Goal: Task Accomplishment & Management: Use online tool/utility

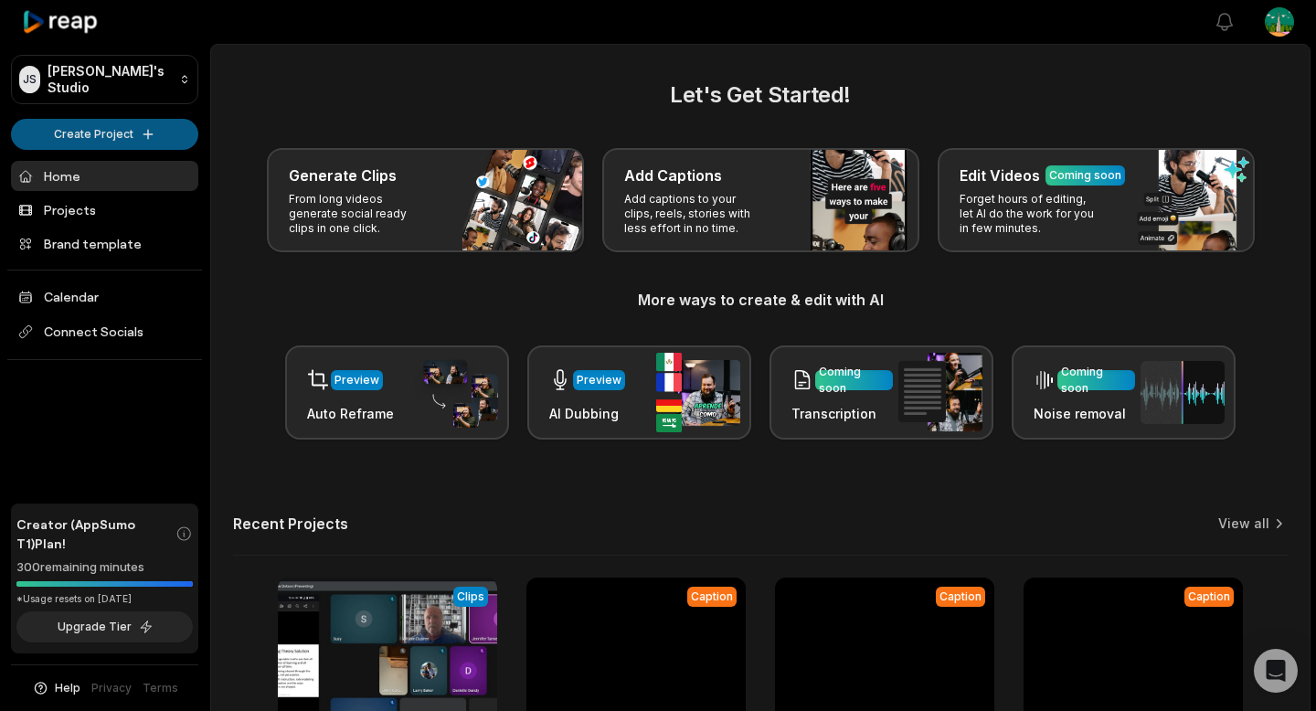
click at [134, 131] on html "[PERSON_NAME]'s Studio Create Project Home Projects Brand template Calendar Con…" at bounding box center [658, 355] width 1316 height 711
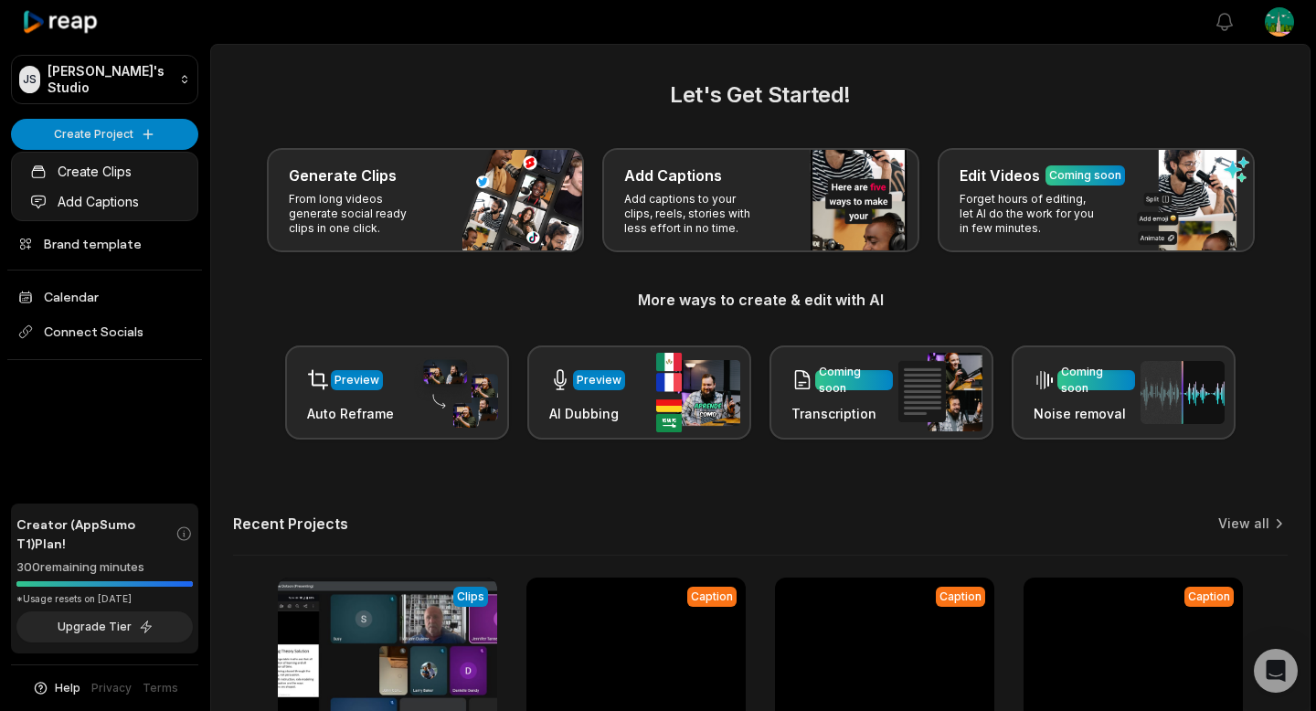
drag, startPoint x: 649, startPoint y: 133, endPoint x: 696, endPoint y: 167, distance: 58.3
click at [650, 133] on html "[PERSON_NAME]'s Studio Create Project Home Projects Brand template Calendar Con…" at bounding box center [658, 355] width 1316 height 711
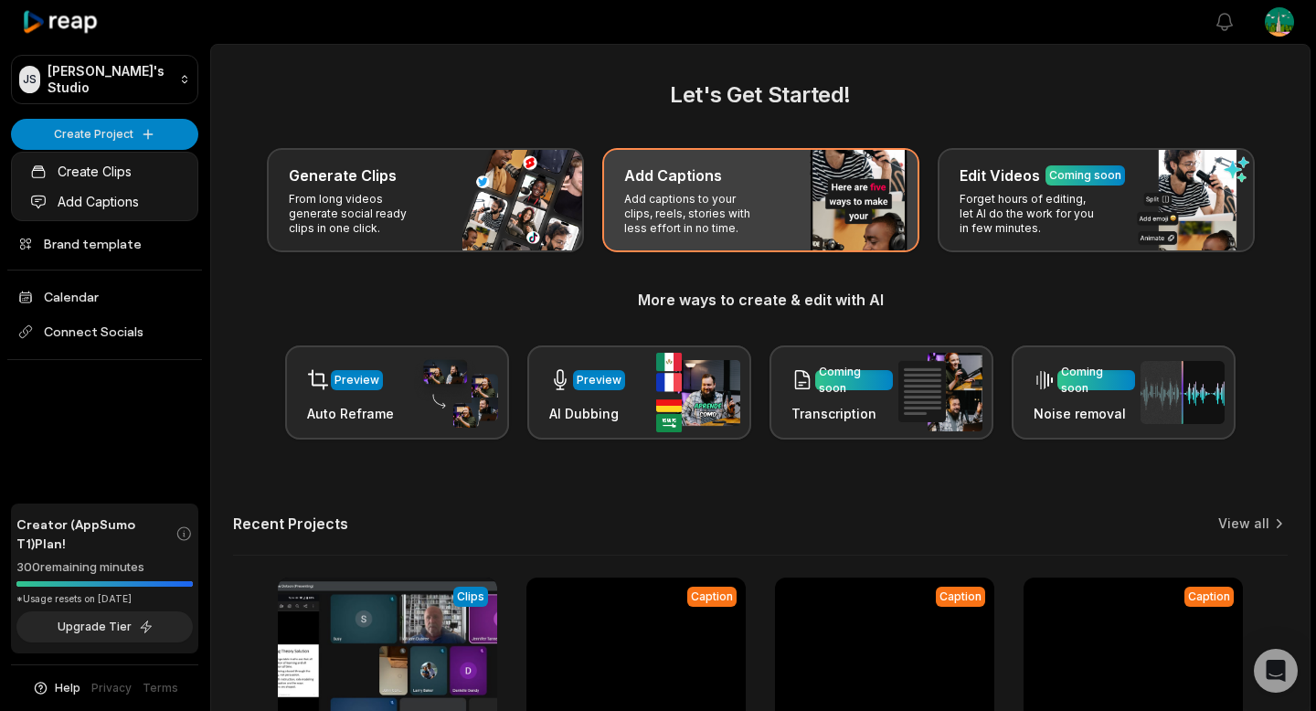
click at [719, 186] on div "Add Captions" at bounding box center [760, 176] width 273 height 22
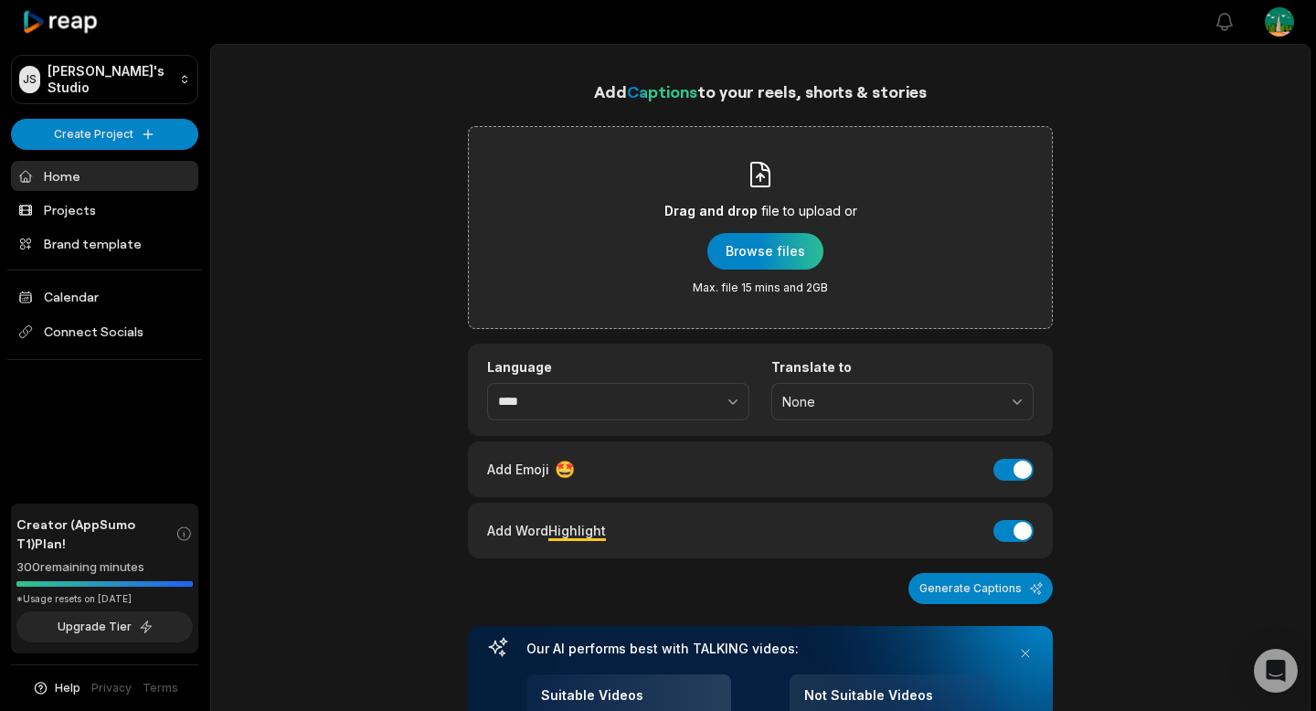
drag, startPoint x: 852, startPoint y: 290, endPoint x: 826, endPoint y: 282, distance: 26.6
click at [834, 284] on div "Drag and drop file to upload or Browse files Max. file 15 mins and 2GB" at bounding box center [760, 227] width 193 height 135
click at [0, 0] on input "Drag and drop file to upload or Browse files Max. file 15 mins and 2GB" at bounding box center [0, 0] width 0 height 0
click at [773, 242] on div "button" at bounding box center [765, 251] width 116 height 37
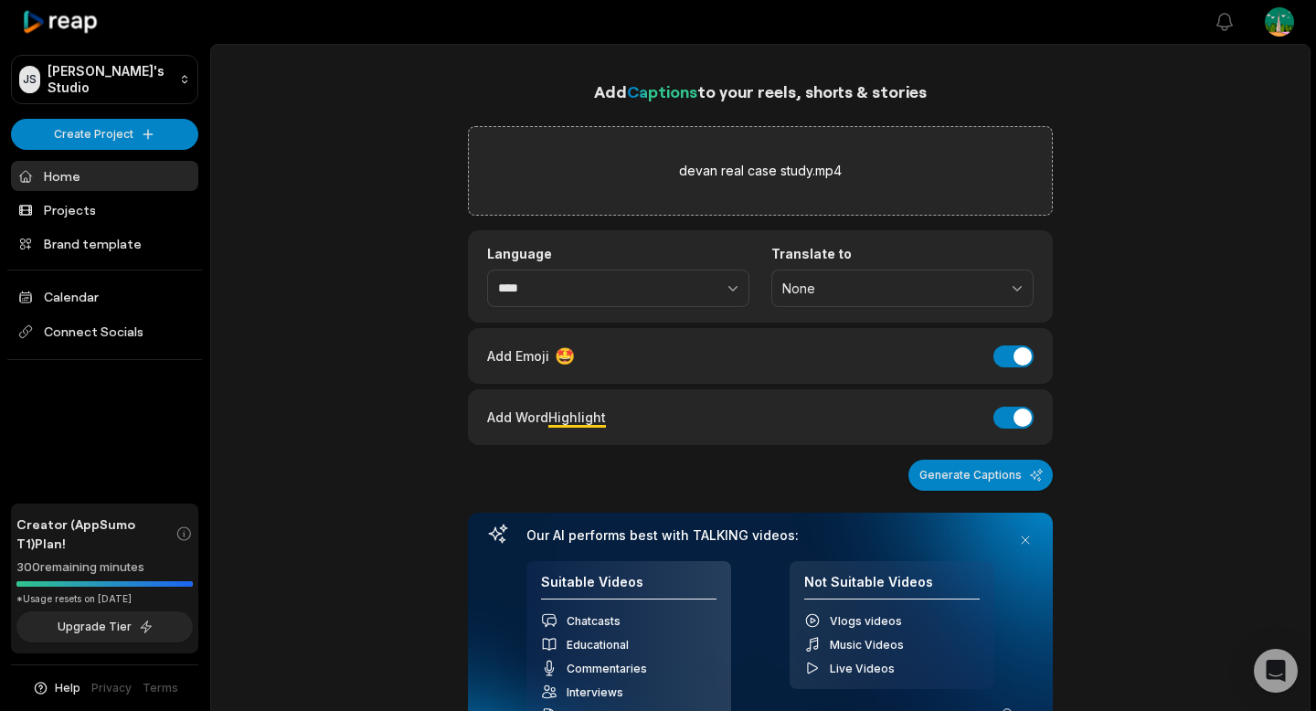
click at [996, 485] on button "Generate Captions" at bounding box center [980, 475] width 144 height 31
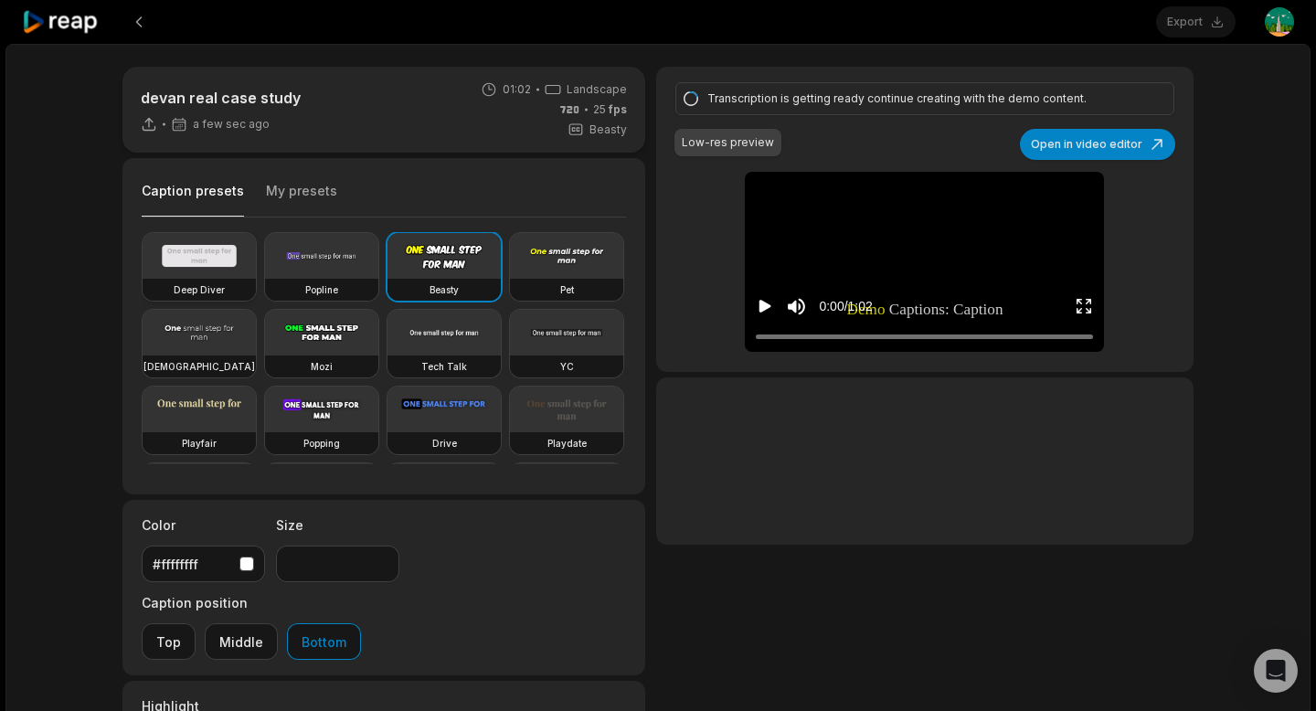
click at [143, 251] on video at bounding box center [199, 256] width 113 height 46
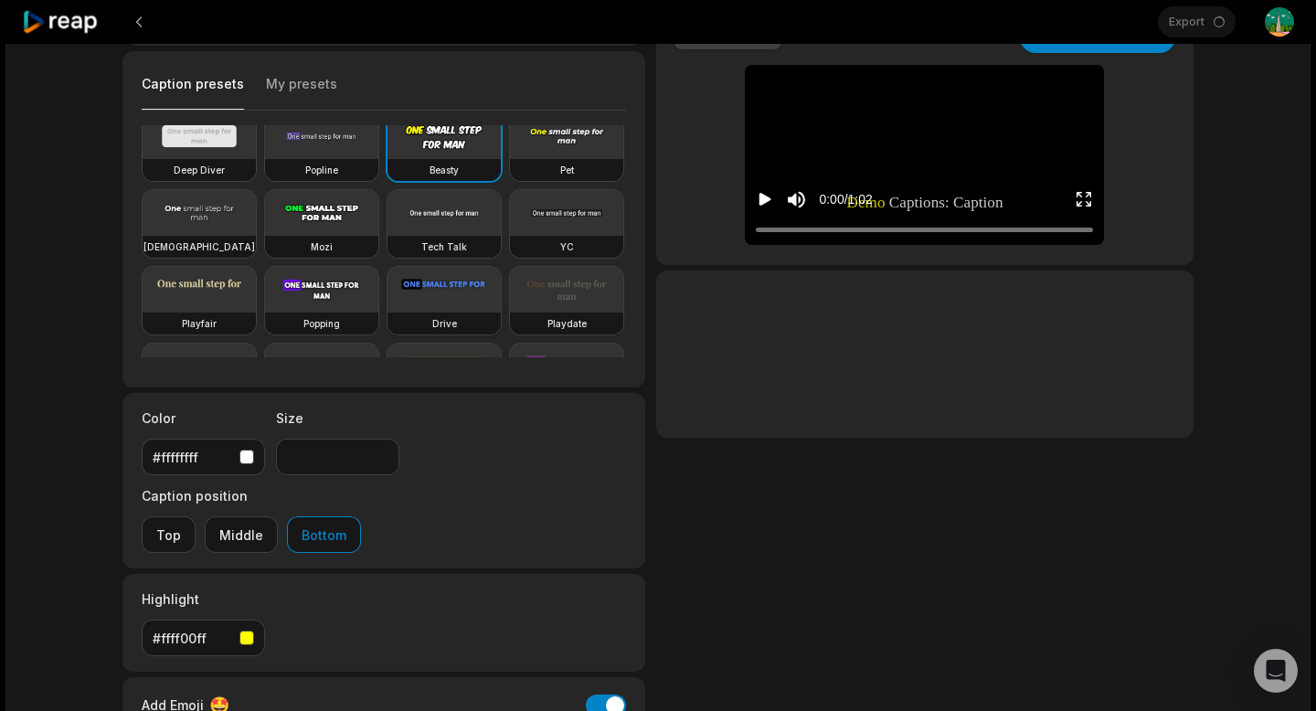
scroll to position [14, 0]
click at [205, 162] on h3 "Deep Diver" at bounding box center [199, 169] width 51 height 15
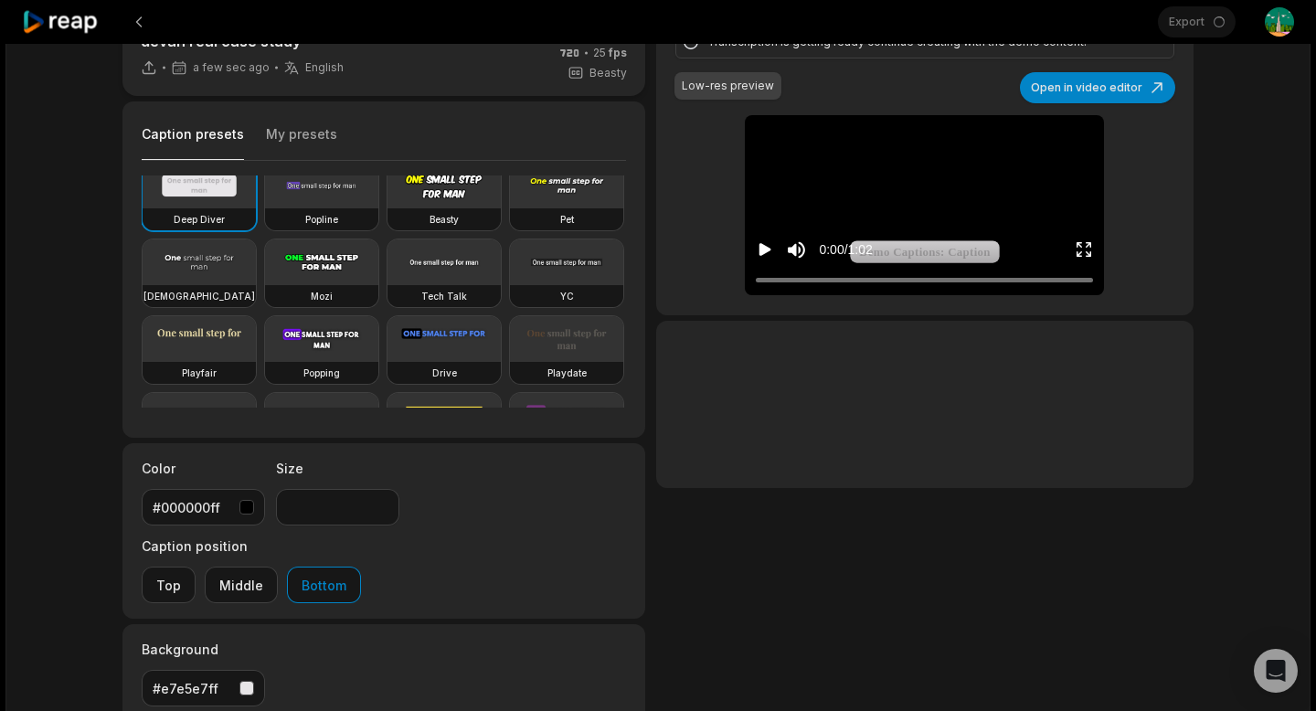
scroll to position [0, 0]
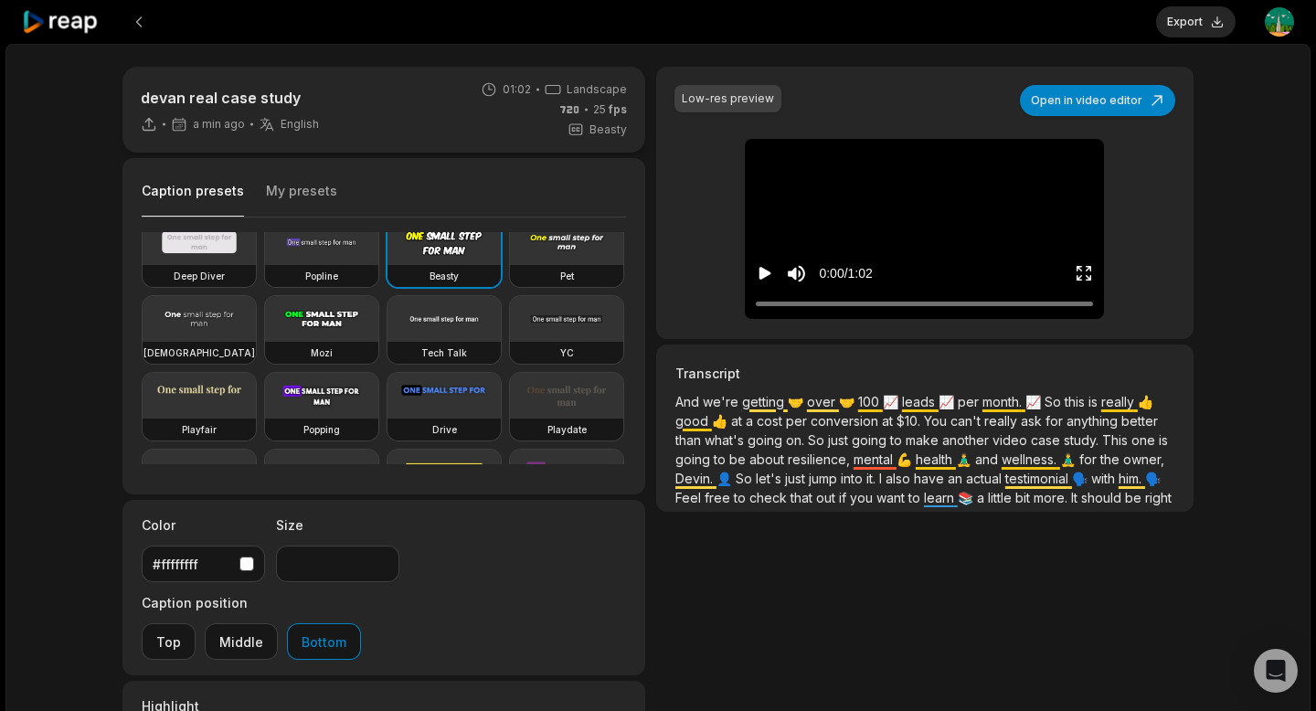
click at [928, 223] on div "0:00 / 1:02" at bounding box center [924, 269] width 359 height 99
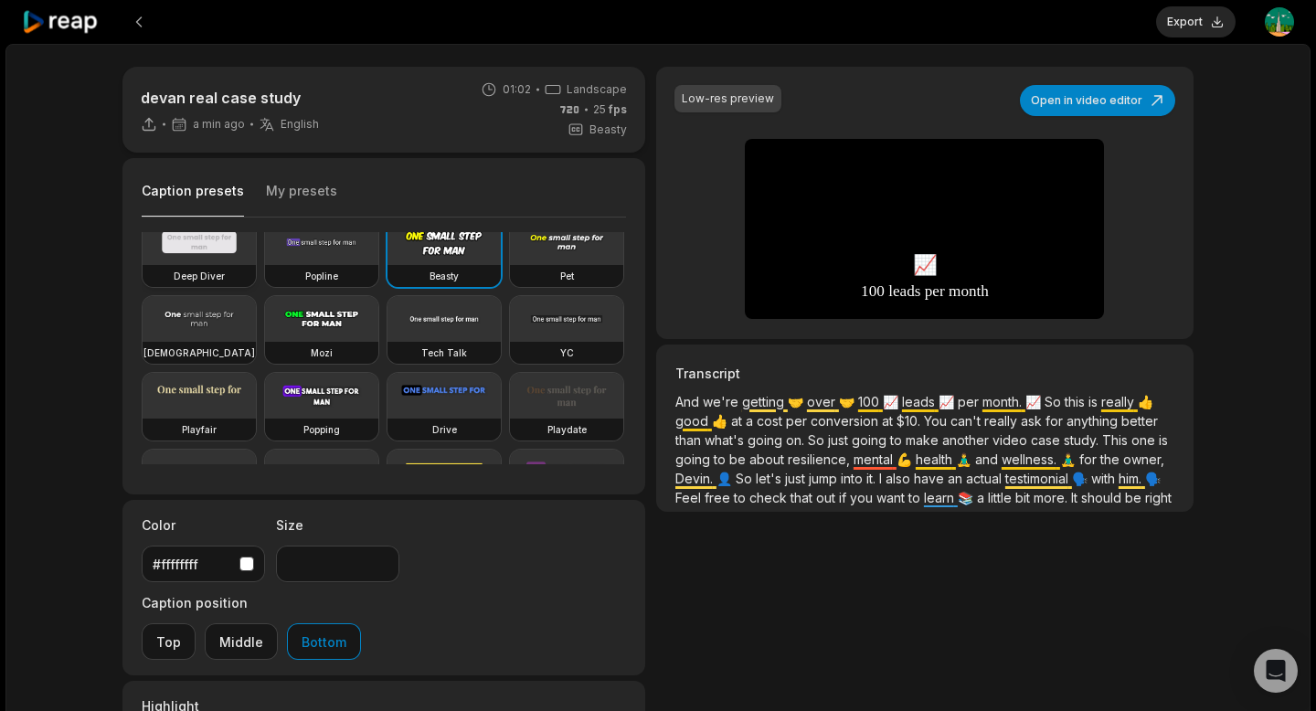
click at [221, 254] on video at bounding box center [199, 242] width 113 height 46
type input "**"
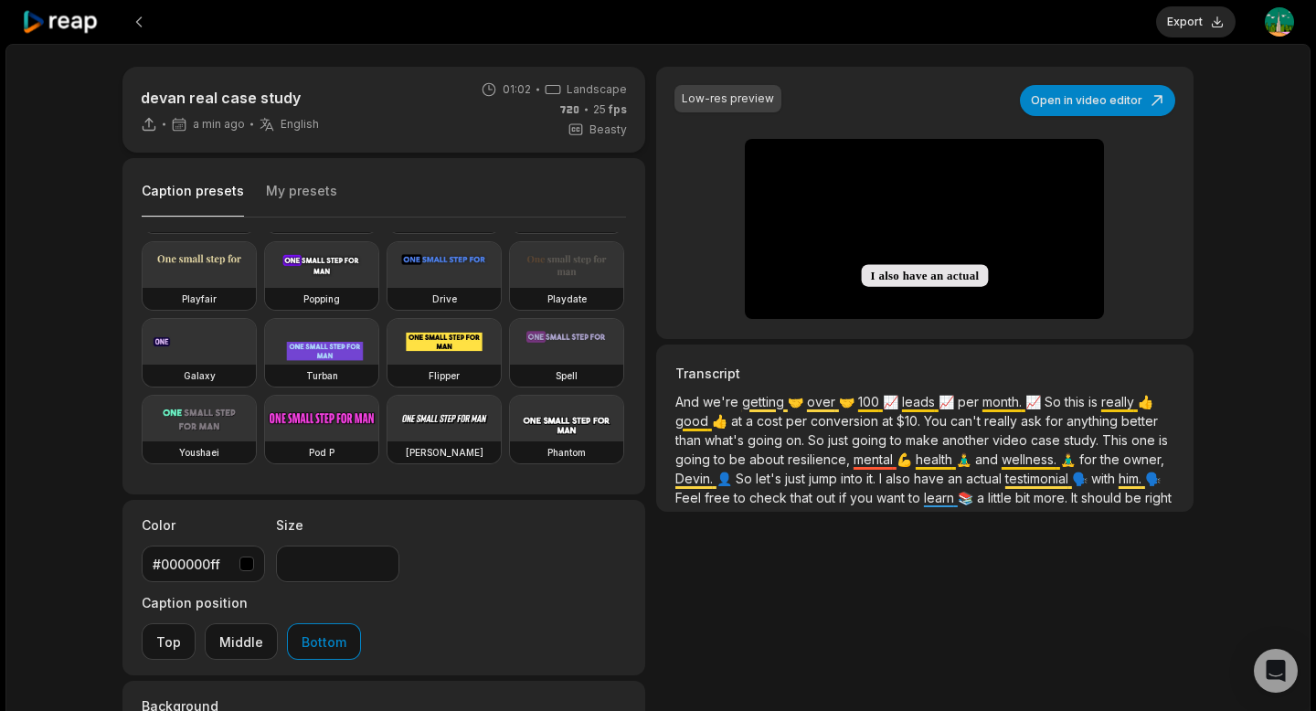
scroll to position [254, 0]
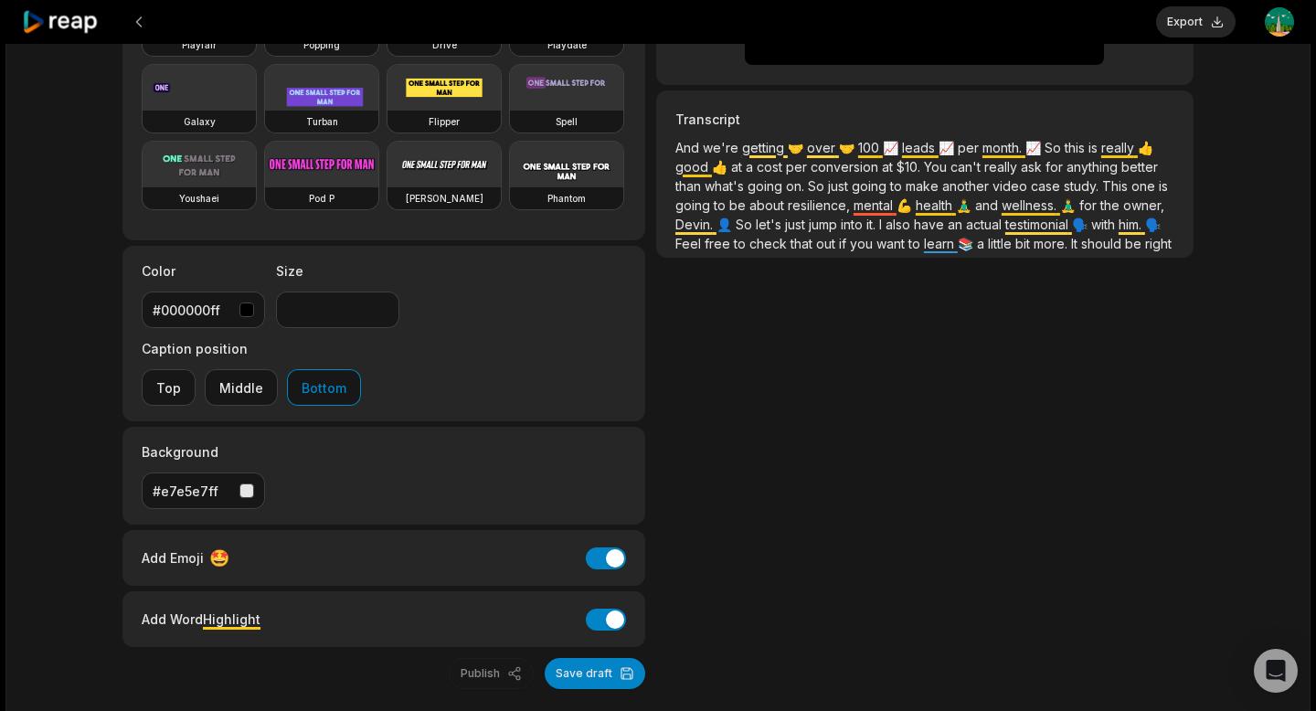
click at [225, 611] on span "Highlight" at bounding box center [232, 619] width 58 height 16
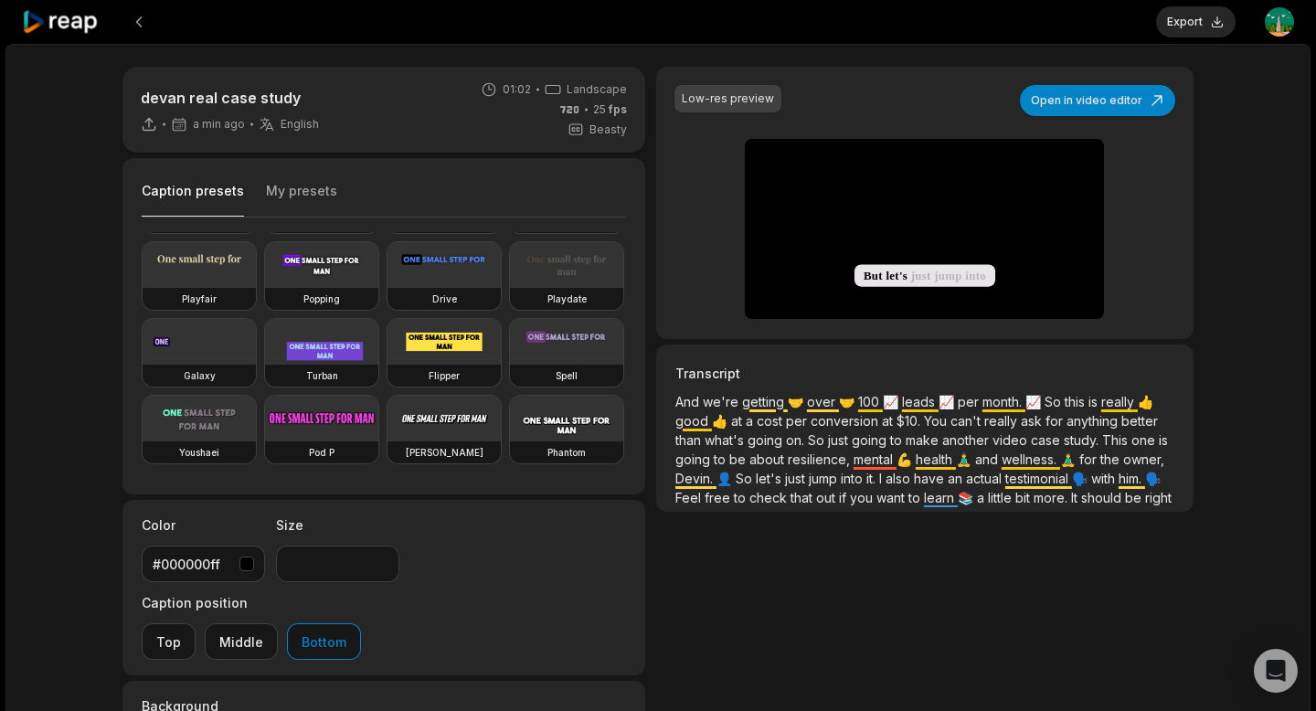
scroll to position [168, 0]
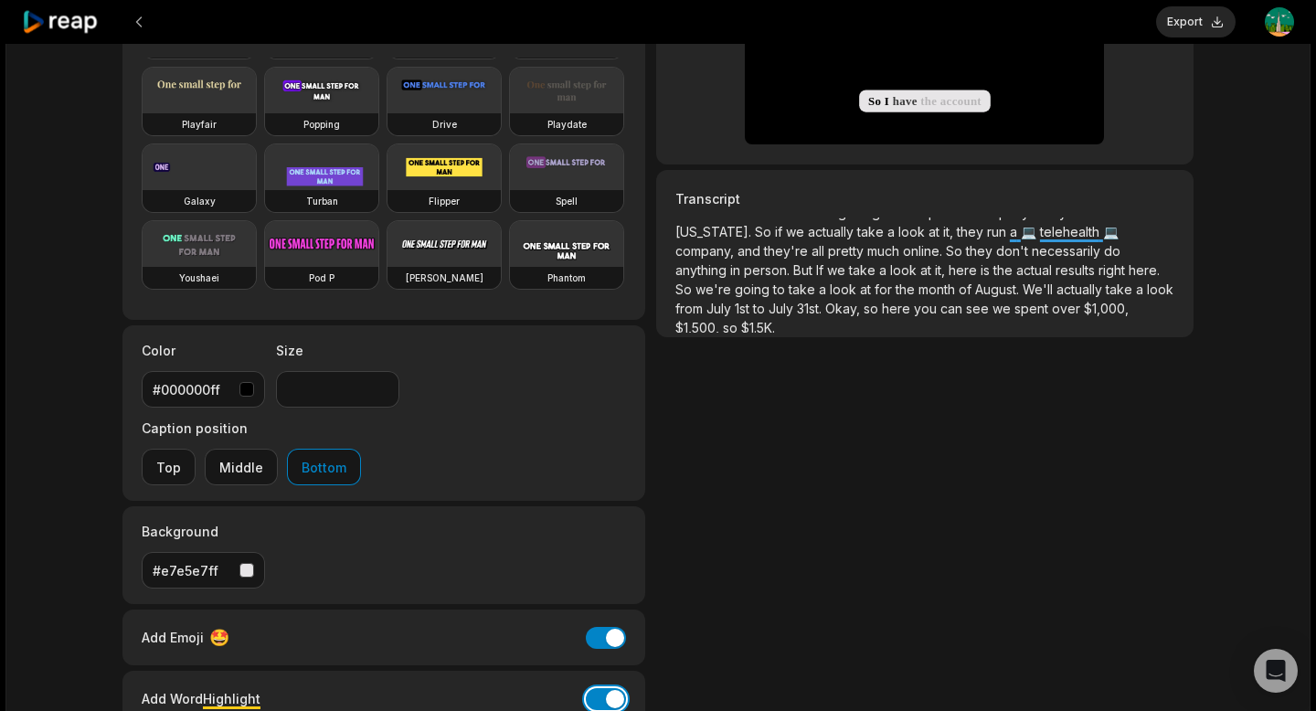
click at [617, 688] on button "Add Word Highlight" at bounding box center [606, 699] width 40 height 22
click at [617, 689] on button "Add Word Highlight" at bounding box center [606, 700] width 40 height 22
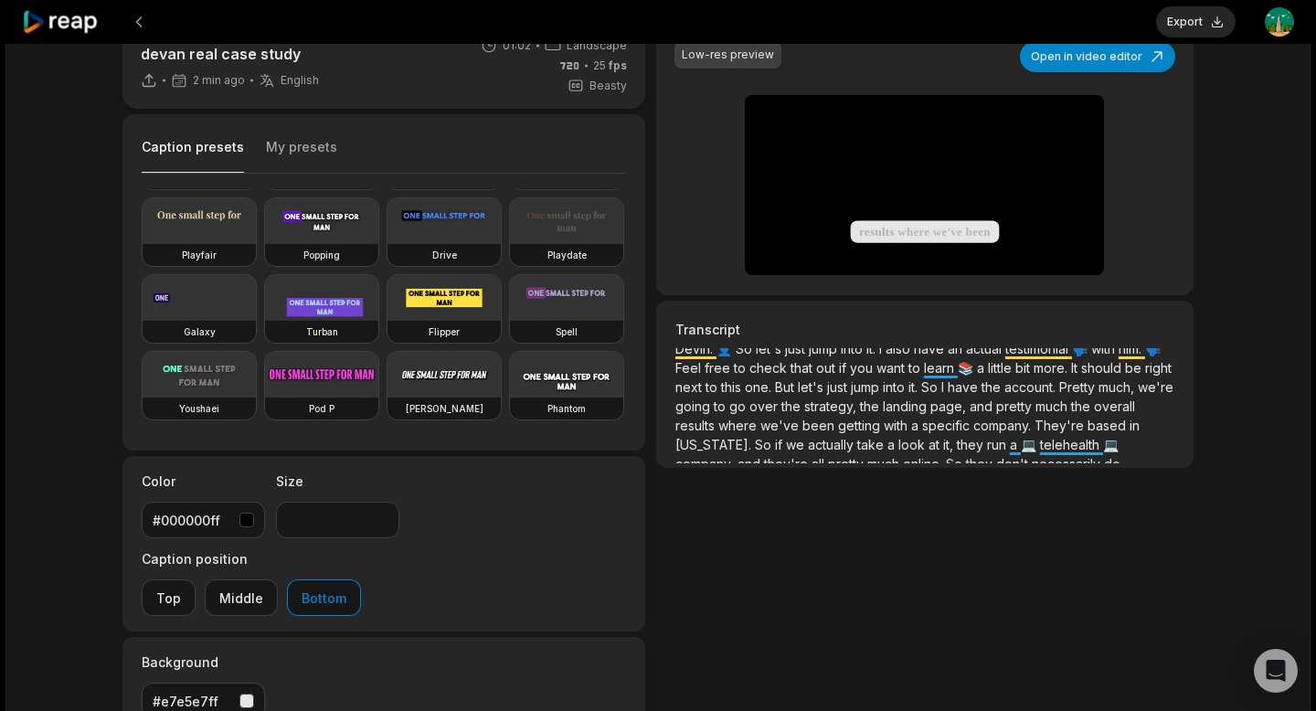
scroll to position [0, 0]
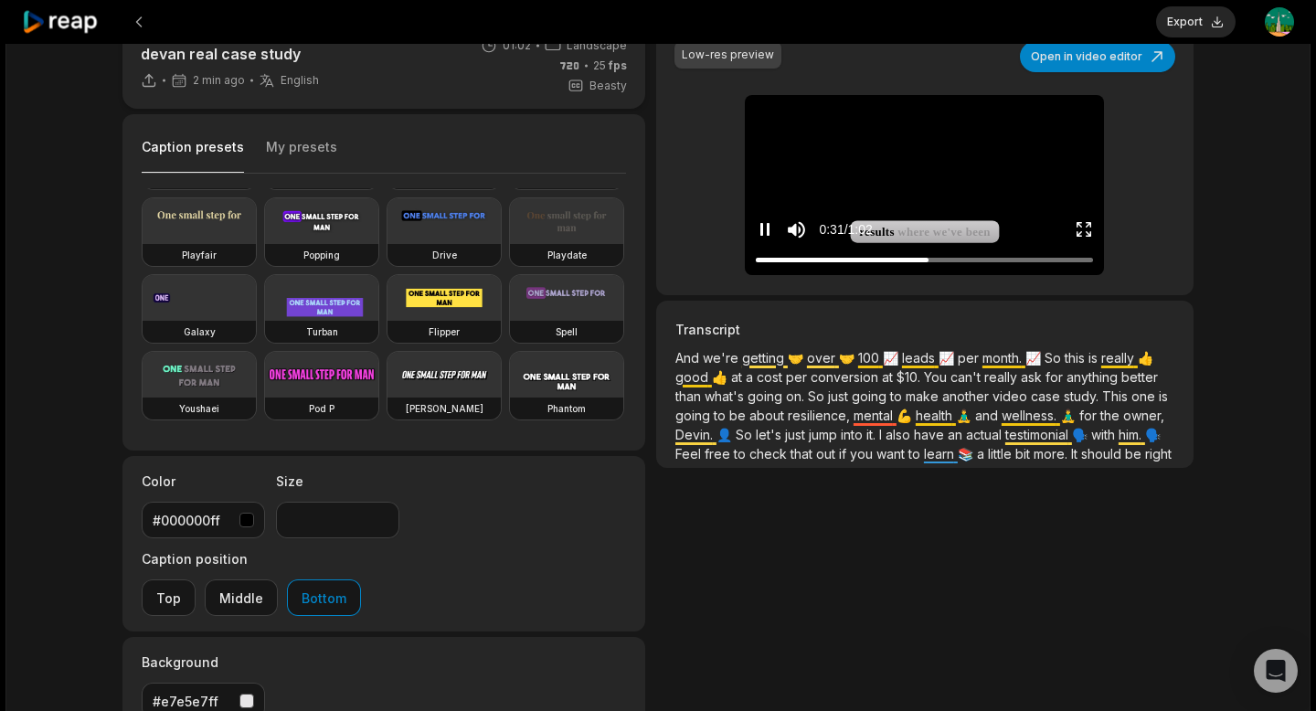
click at [933, 176] on div "0:31 / 1:02" at bounding box center [924, 225] width 359 height 99
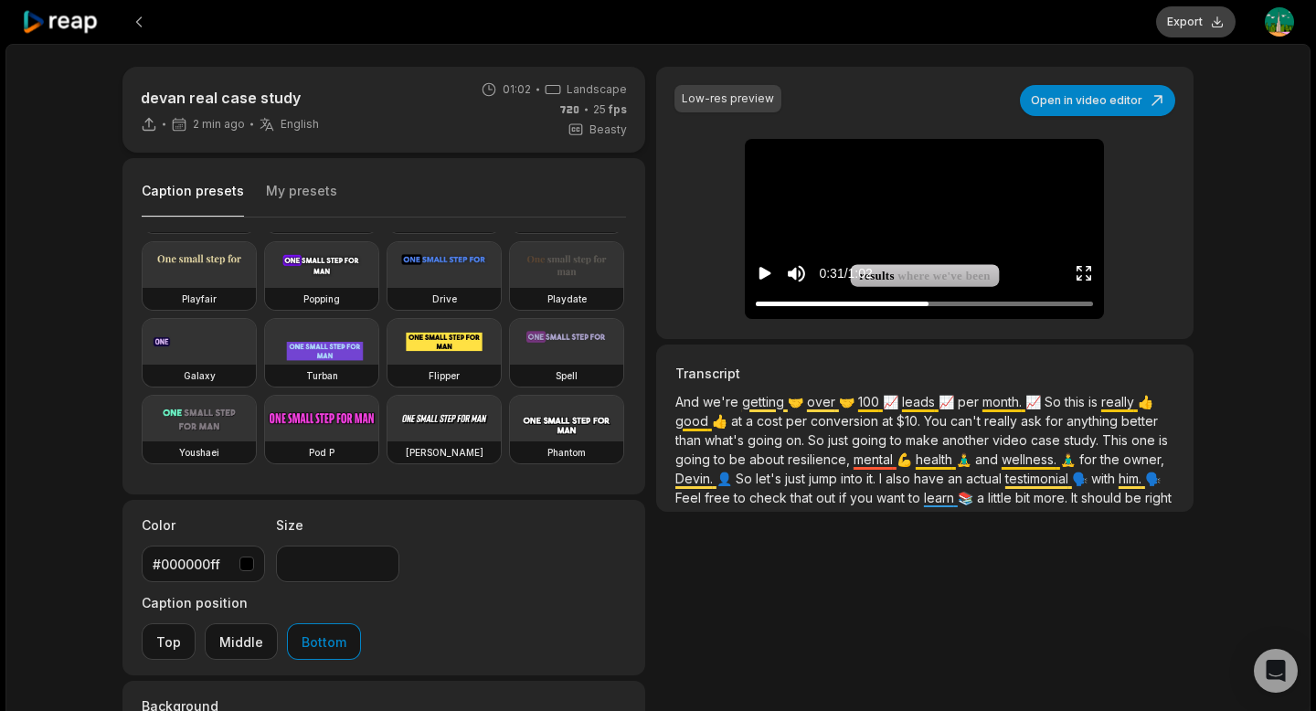
click at [1198, 16] on button "Export" at bounding box center [1196, 21] width 80 height 31
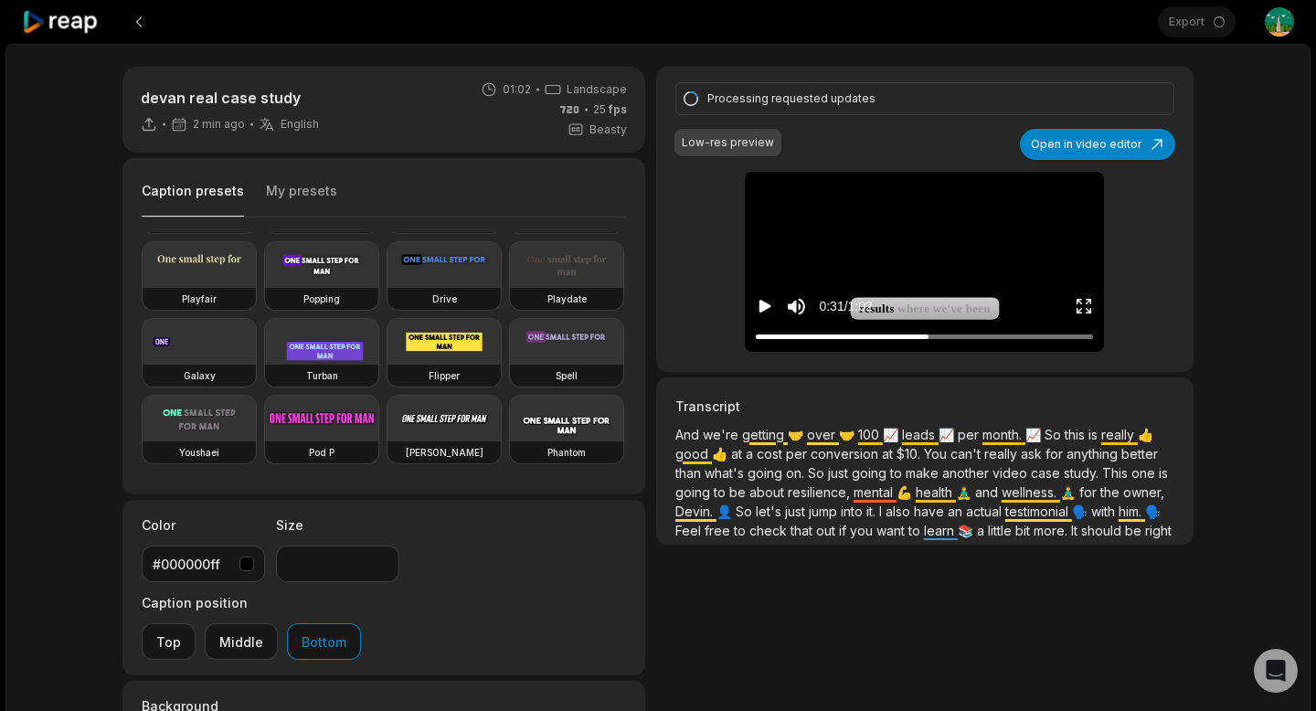
drag, startPoint x: 1001, startPoint y: 224, endPoint x: 864, endPoint y: 422, distance: 241.1
click at [967, 214] on video at bounding box center [925, 193] width 84 height 42
click at [933, 214] on video at bounding box center [925, 193] width 84 height 42
click at [883, 214] on video at bounding box center [925, 193] width 84 height 42
drag, startPoint x: 919, startPoint y: 250, endPoint x: 696, endPoint y: 165, distance: 239.2
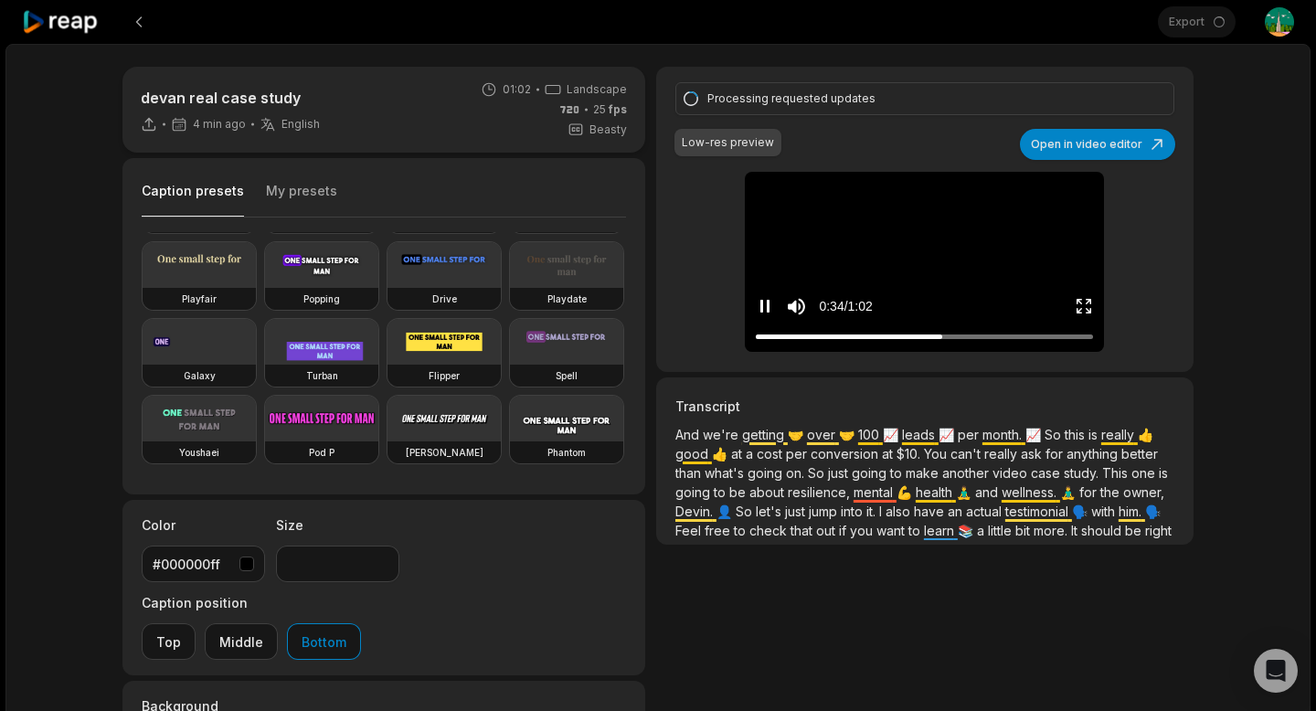
click at [919, 214] on video at bounding box center [925, 193] width 84 height 42
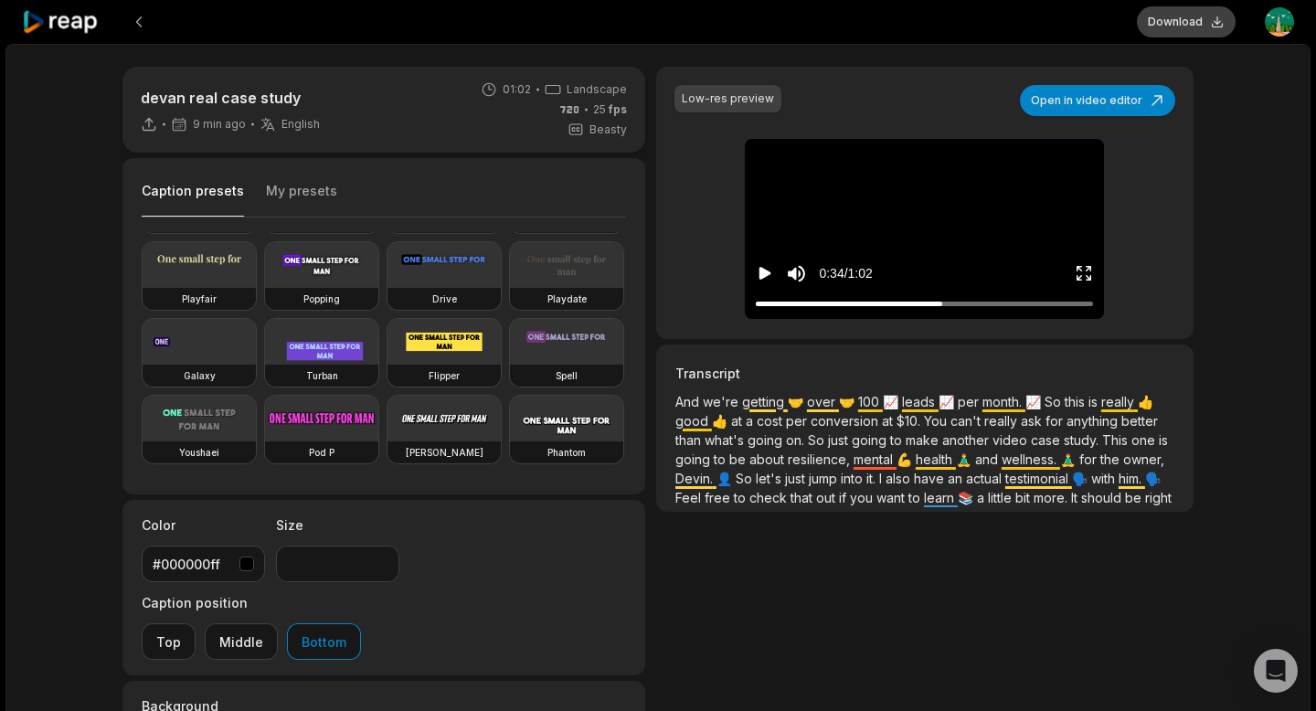
click at [1188, 25] on button "Download" at bounding box center [1186, 21] width 99 height 31
